Goal: Task Accomplishment & Management: Complete application form

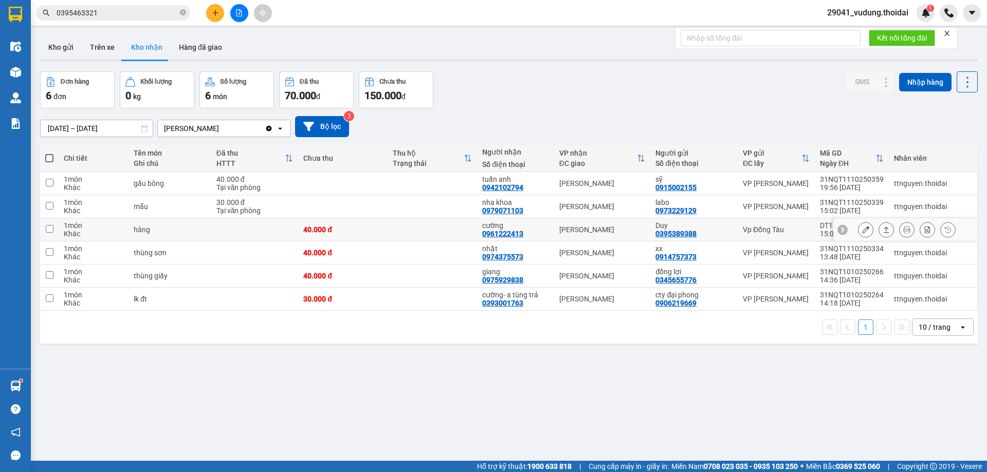
click at [858, 233] on button at bounding box center [865, 230] width 14 height 18
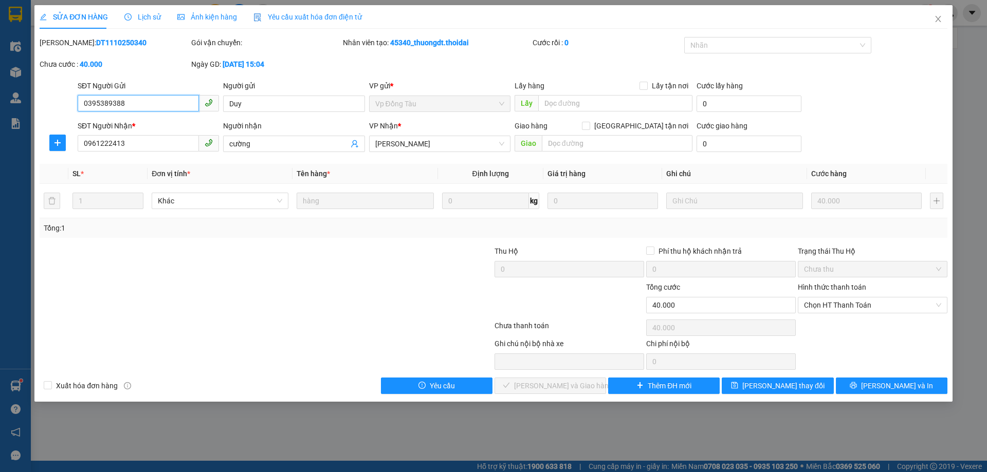
type input "0395389388"
type input "Duy"
type input "0961222413"
type input "cường"
type input "0"
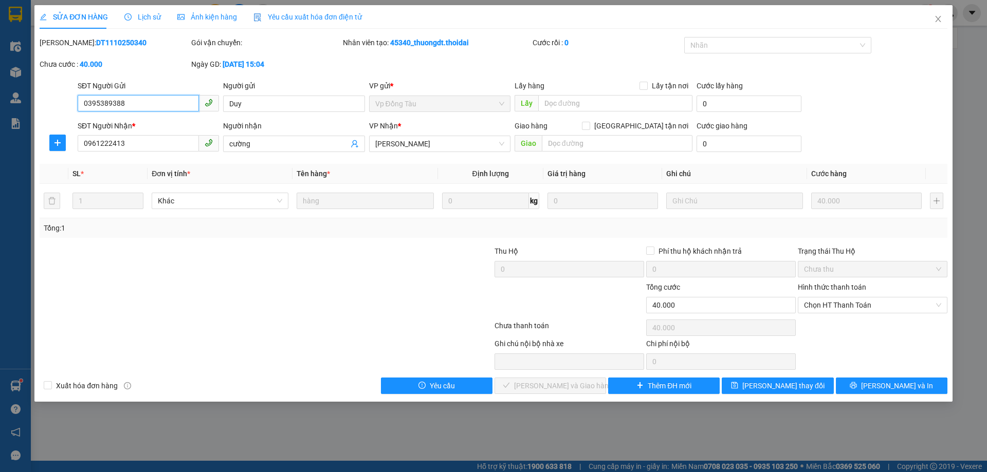
type input "40.000"
click at [422, 143] on span "[PERSON_NAME]" at bounding box center [439, 143] width 129 height 15
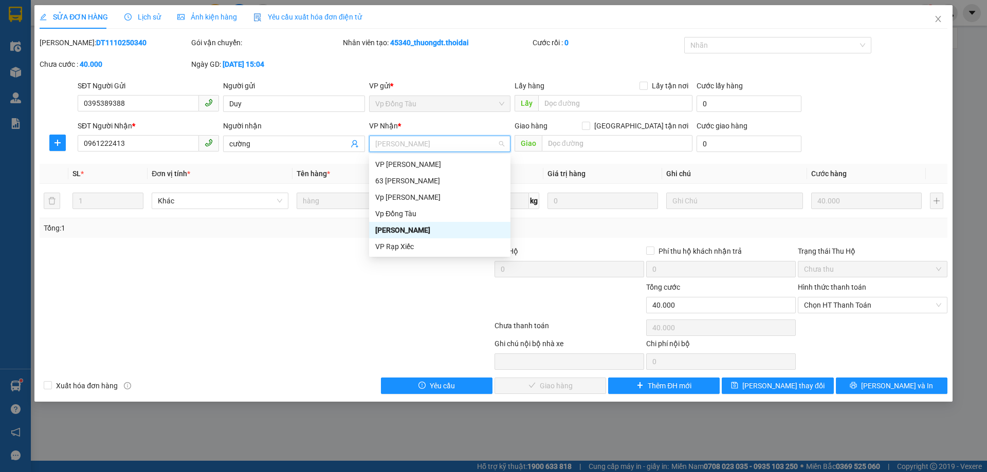
click at [552, 170] on span "Giá trị hàng" at bounding box center [566, 174] width 38 height 8
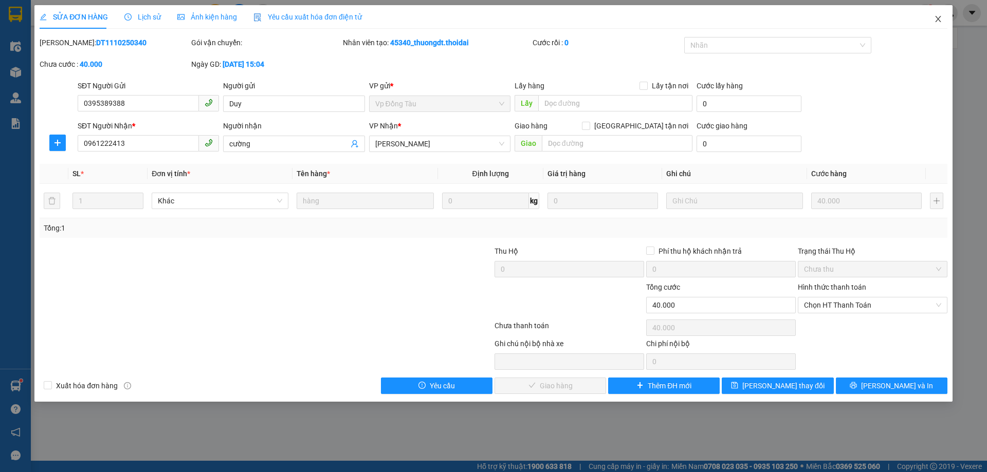
click at [937, 20] on icon "close" at bounding box center [938, 19] width 6 height 6
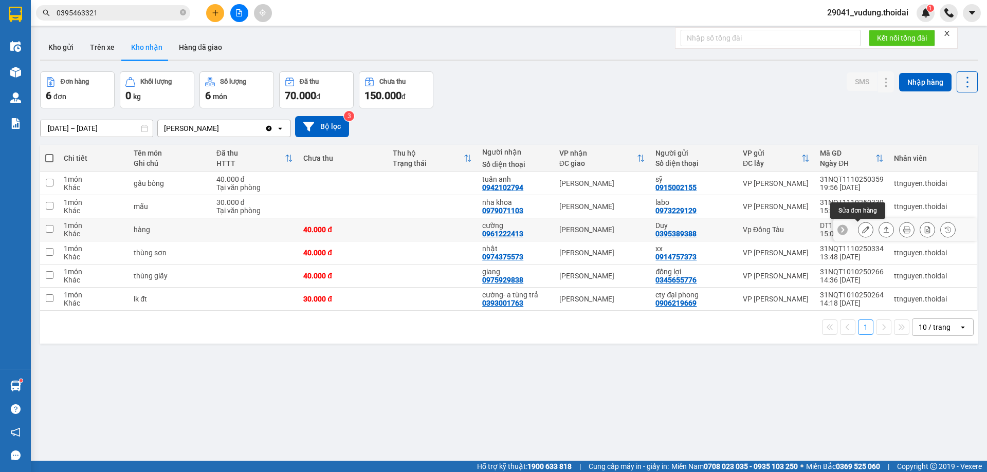
click at [862, 233] on icon at bounding box center [865, 229] width 7 height 7
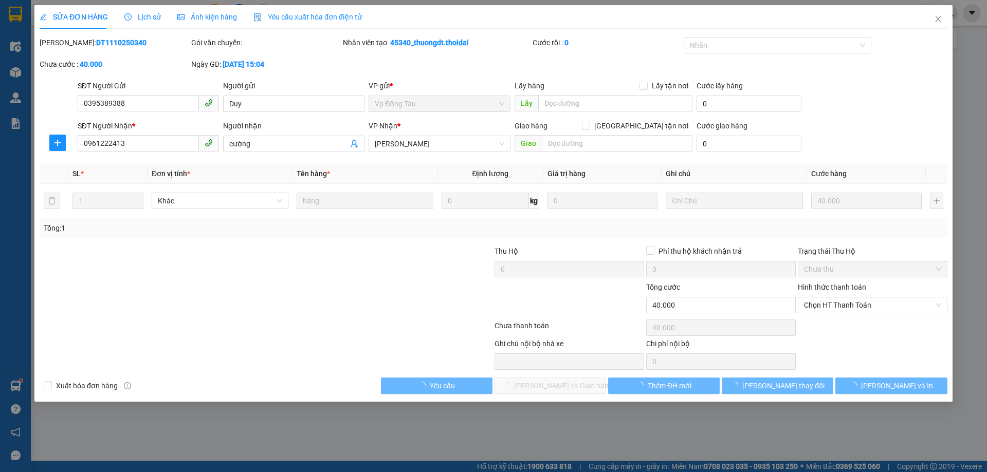
type input "0395389388"
type input "Duy"
type input "0961222413"
type input "cường"
type input "0"
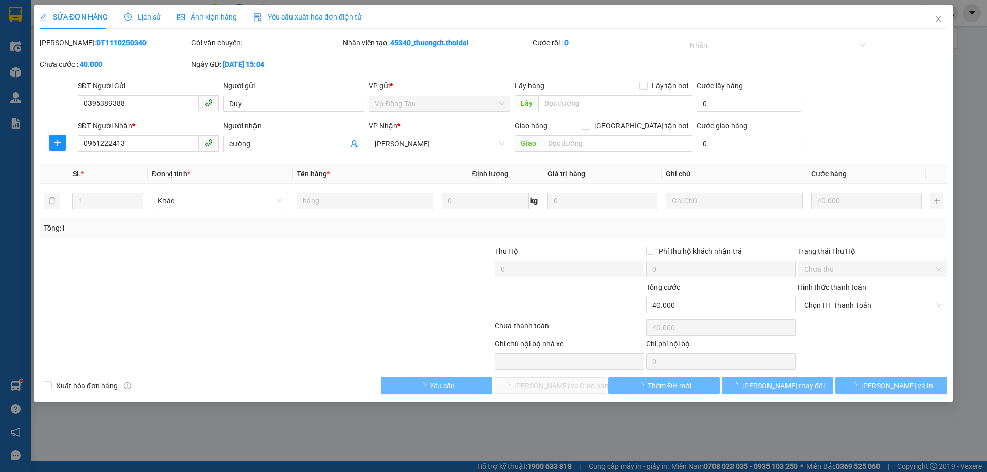
type input "40.000"
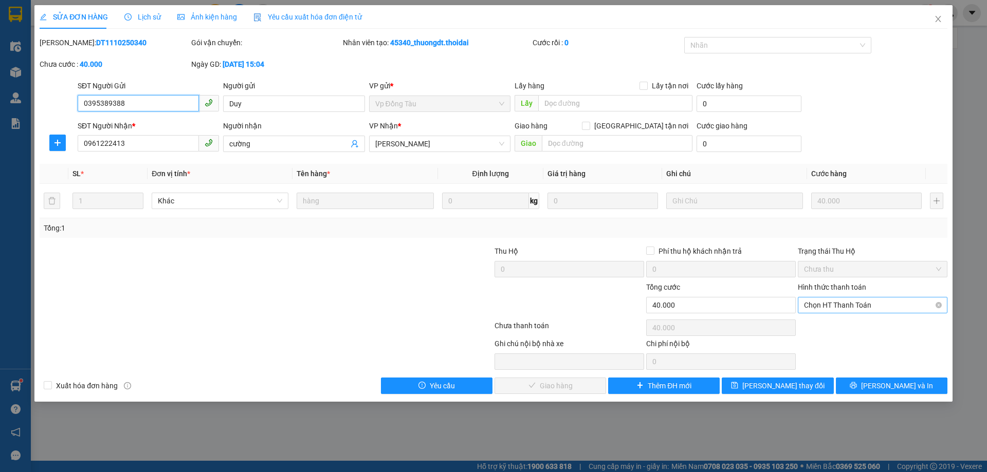
click at [833, 301] on span "Chọn HT Thanh Toán" at bounding box center [872, 305] width 137 height 15
click at [828, 322] on div "Tại văn phòng" at bounding box center [872, 325] width 137 height 11
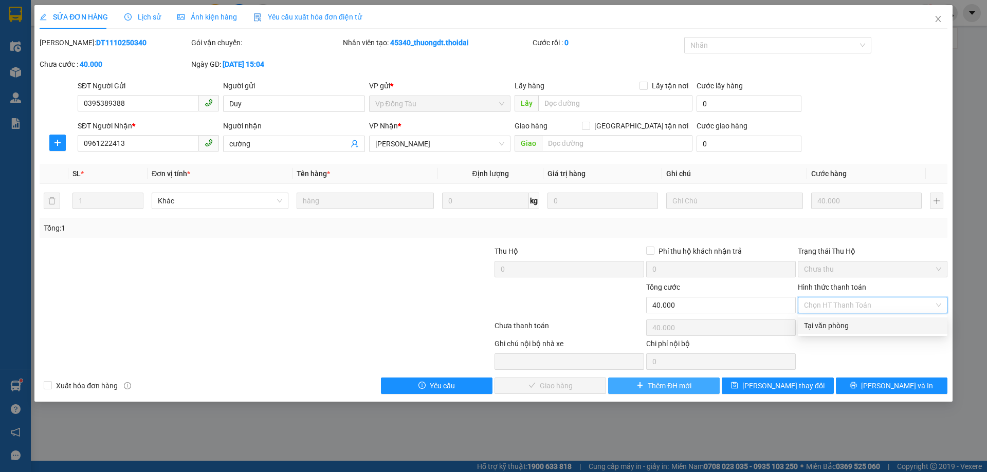
type input "0"
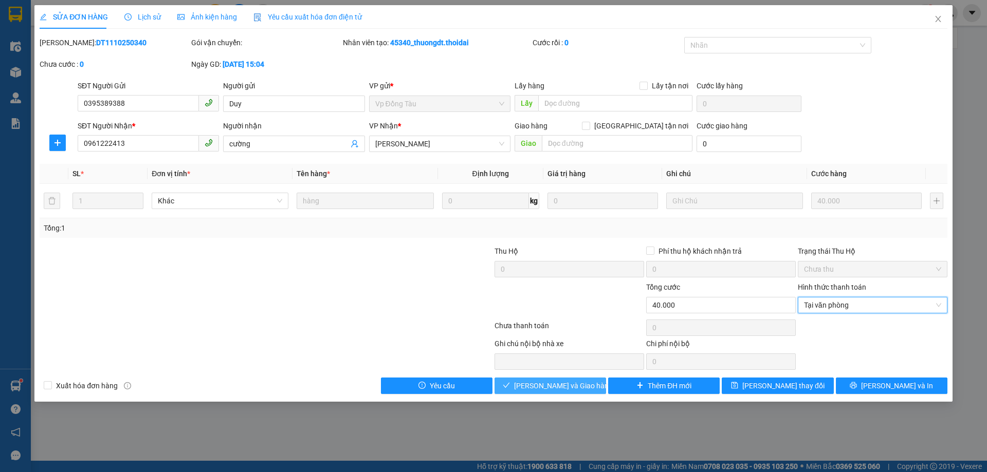
click at [536, 384] on span "[PERSON_NAME] và Giao hàng" at bounding box center [563, 385] width 99 height 11
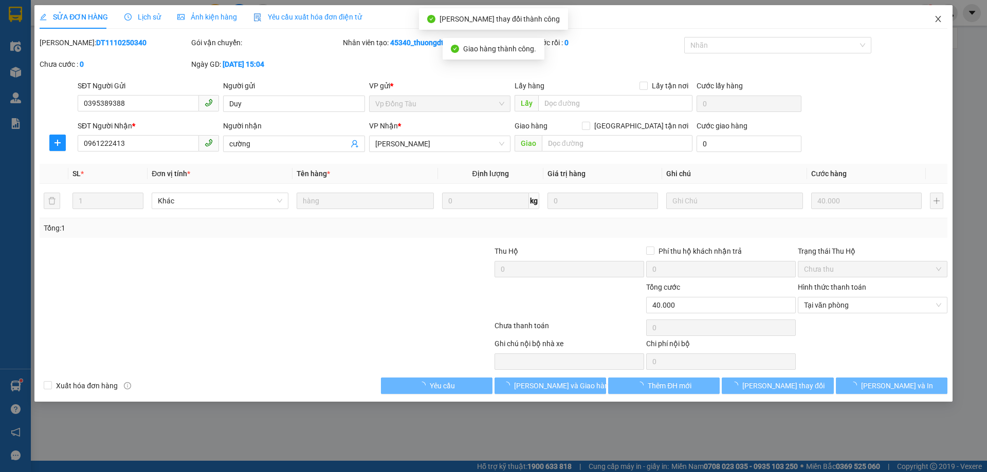
click at [941, 19] on icon "close" at bounding box center [938, 19] width 8 height 8
